Goal: Use online tool/utility: Utilize a website feature to perform a specific function

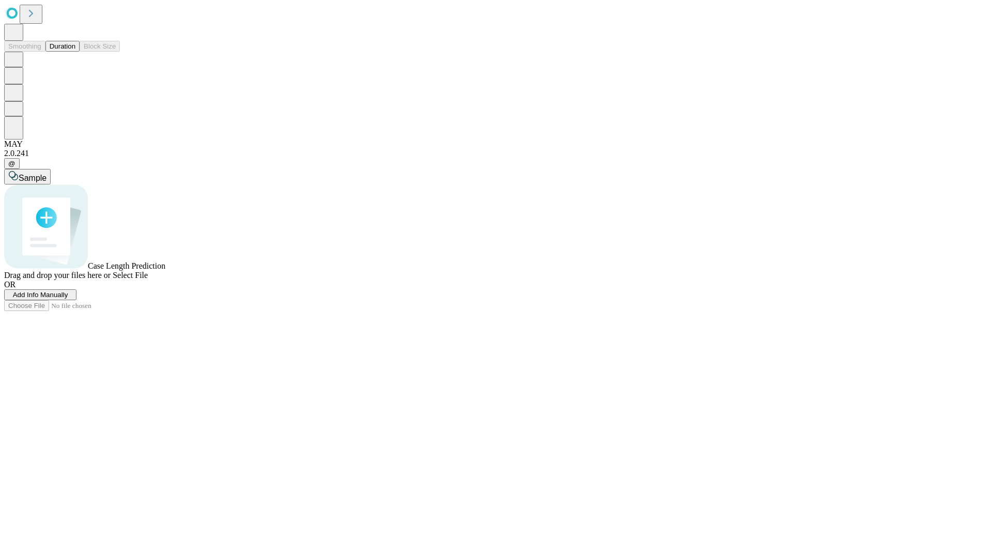
click at [75, 52] on button "Duration" at bounding box center [62, 46] width 34 height 11
click at [68, 299] on span "Add Info Manually" at bounding box center [40, 295] width 55 height 8
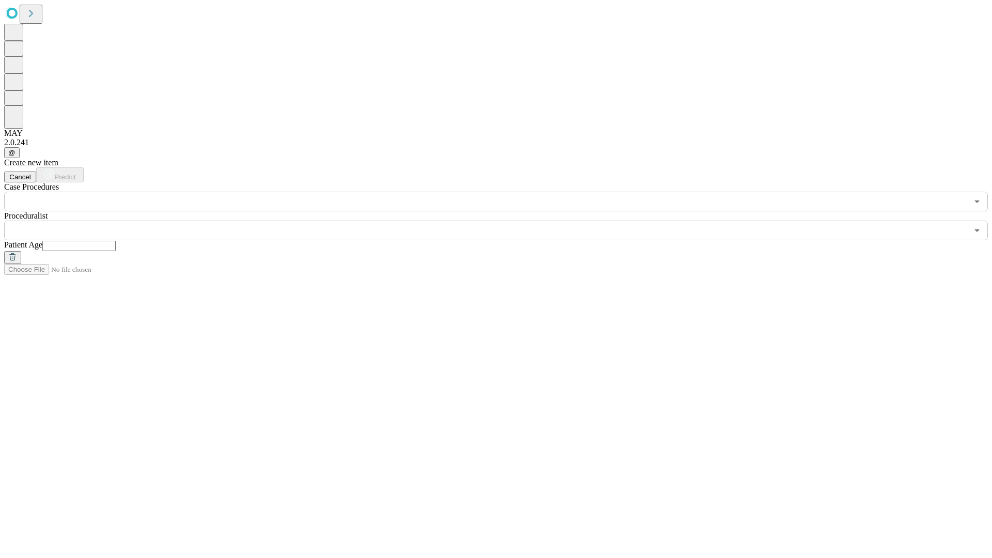
click at [116, 241] on input "text" at bounding box center [78, 246] width 73 height 10
type input "**"
click at [503, 221] on input "text" at bounding box center [486, 231] width 964 height 20
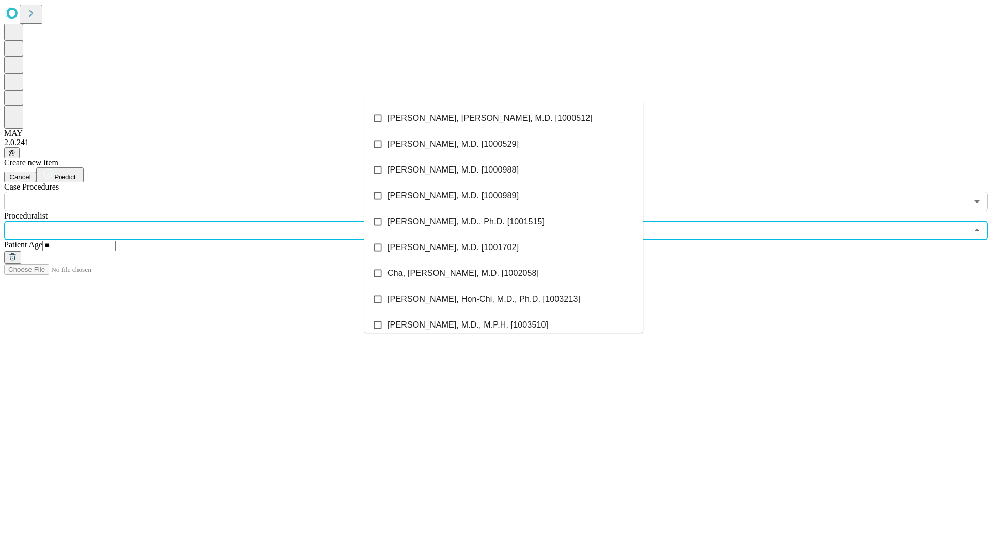
click at [504, 118] on li "[PERSON_NAME], [PERSON_NAME], M.D. [1000512]" at bounding box center [503, 118] width 279 height 26
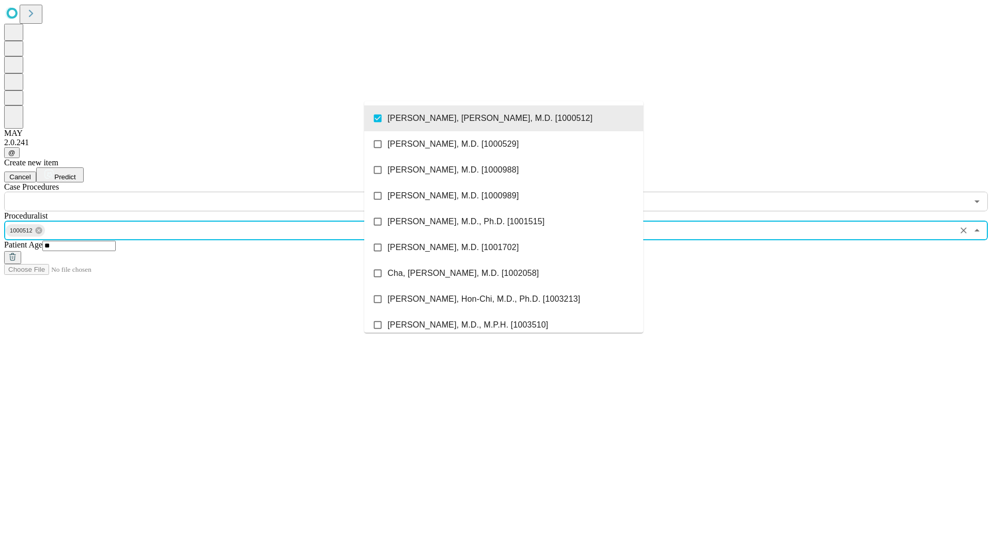
click at [217, 192] on input "text" at bounding box center [486, 202] width 964 height 20
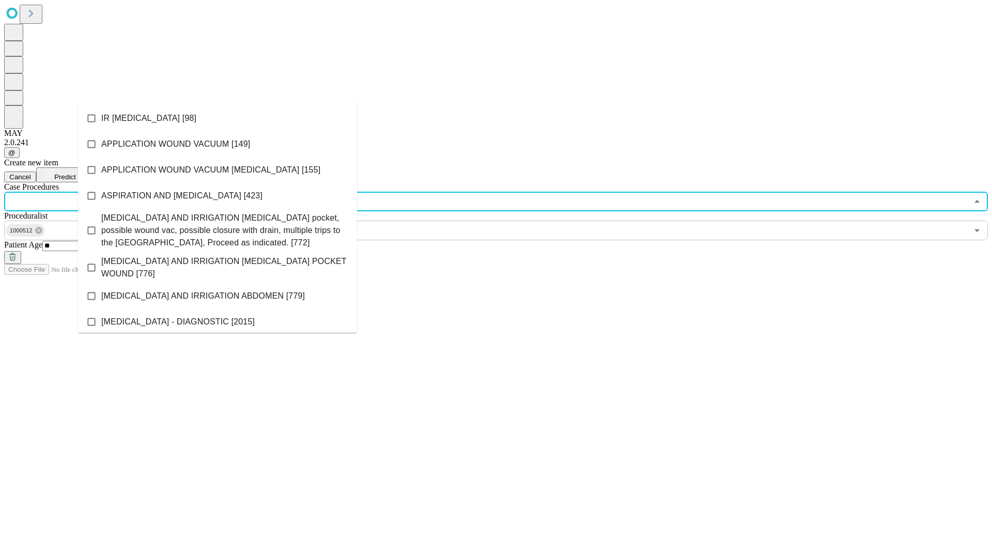
click at [218, 118] on li "IR [MEDICAL_DATA] [98]" at bounding box center [217, 118] width 279 height 26
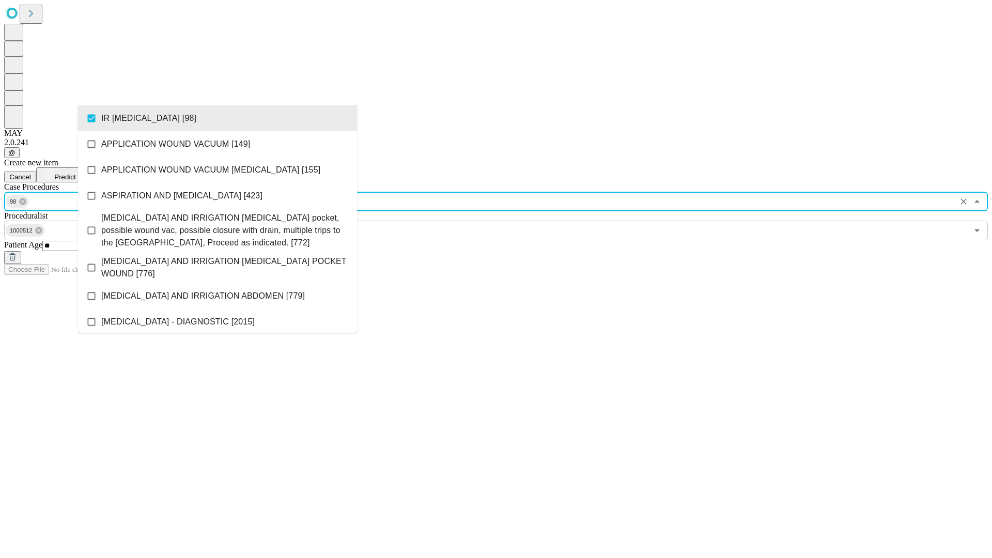
click at [75, 173] on span "Predict" at bounding box center [64, 177] width 21 height 8
